Goal: Find specific page/section: Find specific page/section

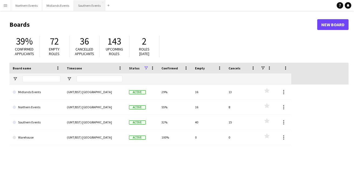
click at [78, 2] on button "Southern Events Close" at bounding box center [89, 5] width 31 height 11
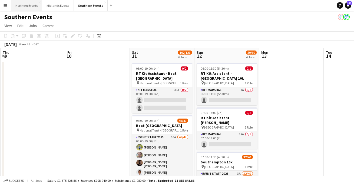
click at [18, 5] on button "Northern Events Close" at bounding box center [26, 5] width 31 height 11
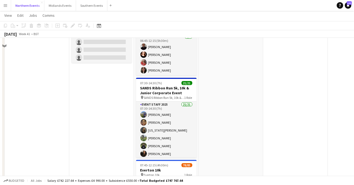
scroll to position [33, 0]
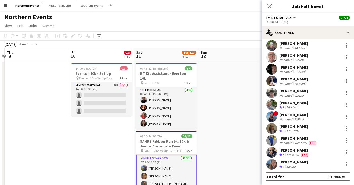
scroll to position [0, 0]
click at [270, 6] on icon at bounding box center [269, 6] width 5 height 5
